Goal: Information Seeking & Learning: Learn about a topic

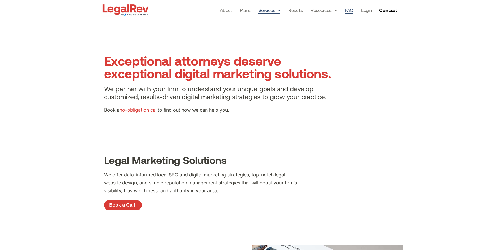
click at [349, 11] on link "FAQ" at bounding box center [349, 9] width 8 height 7
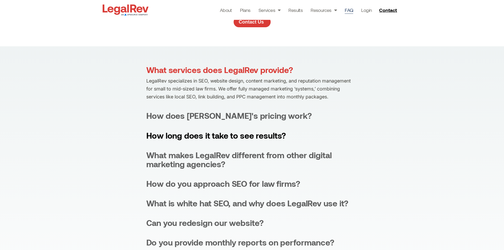
scroll to position [106, 0]
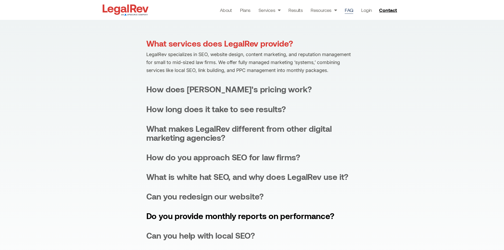
click at [259, 215] on div "Do you provide monthly reports on performance?" at bounding box center [240, 215] width 188 height 9
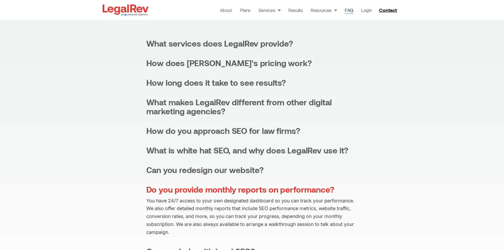
scroll to position [79, 0]
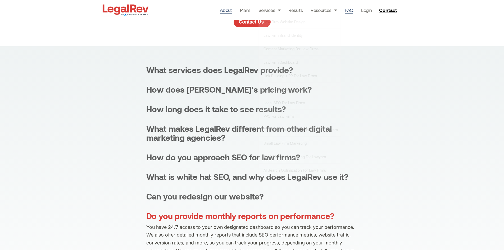
click at [231, 10] on link "About" at bounding box center [226, 9] width 12 height 7
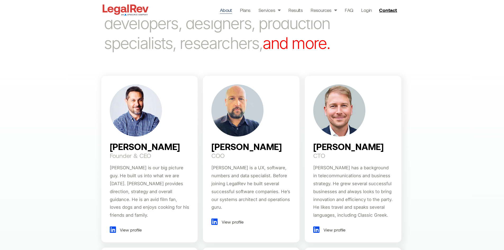
scroll to position [317, 0]
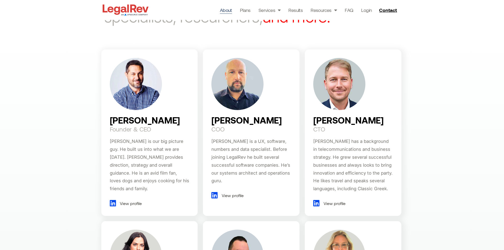
drag, startPoint x: 334, startPoint y: 192, endPoint x: 430, endPoint y: 204, distance: 96.8
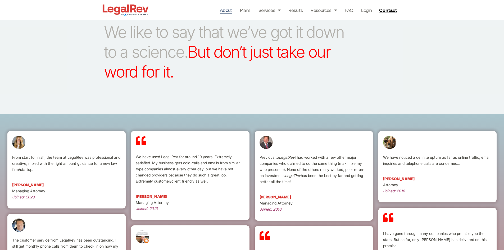
scroll to position [873, 0]
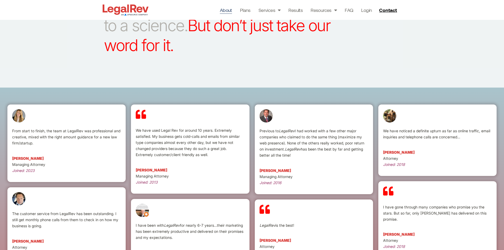
drag, startPoint x: 207, startPoint y: 192, endPoint x: 85, endPoint y: 90, distance: 159.1
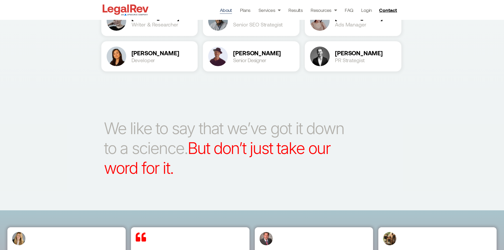
scroll to position [644, 0]
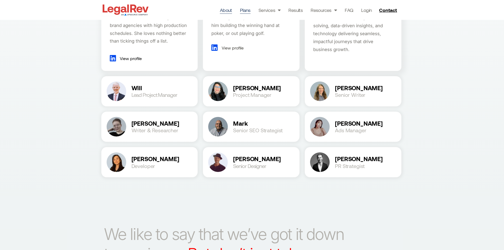
click at [248, 12] on link "Plans" at bounding box center [245, 9] width 11 height 7
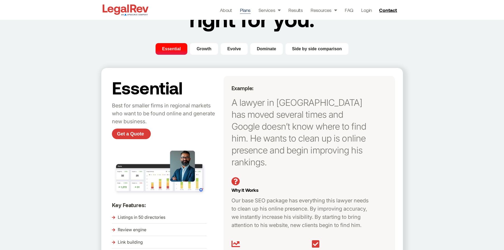
scroll to position [79, 0]
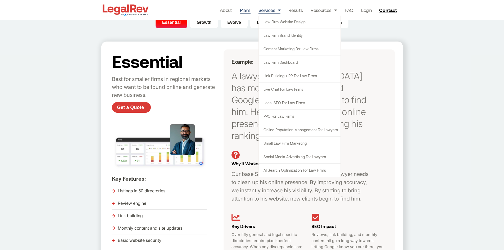
click at [270, 9] on link "Services" at bounding box center [269, 9] width 22 height 7
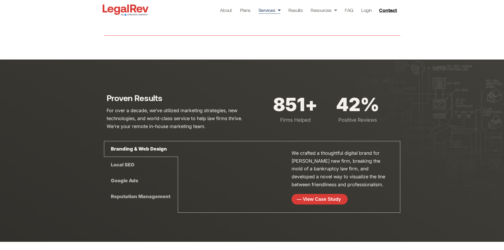
scroll to position [1402, 0]
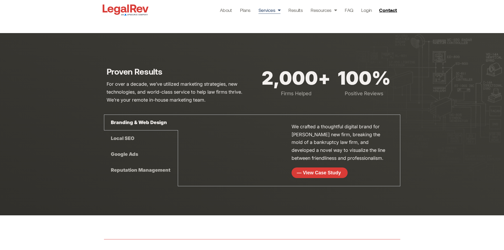
click at [130, 152] on div "Google Ads" at bounding box center [141, 154] width 74 height 16
